Goal: Task Accomplishment & Management: Complete application form

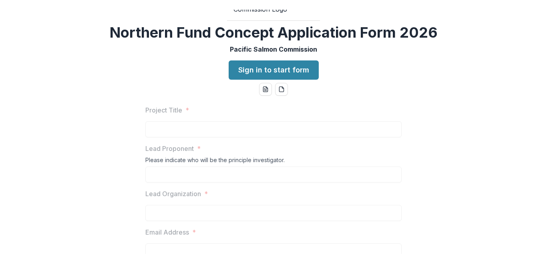
scroll to position [24, 0]
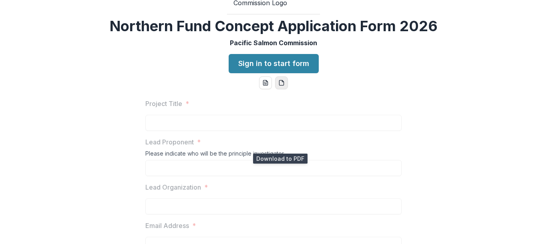
click at [282, 82] on icon "pdf-download" at bounding box center [283, 82] width 2 height 2
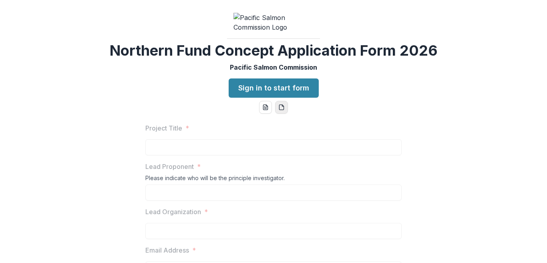
scroll to position [0, 0]
click at [296, 98] on link "Sign in to start form" at bounding box center [274, 88] width 90 height 19
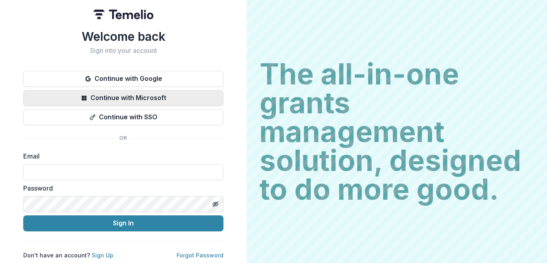
click at [155, 96] on button "Continue with Microsoft" at bounding box center [123, 98] width 200 height 16
